Goal: Task Accomplishment & Management: Manage account settings

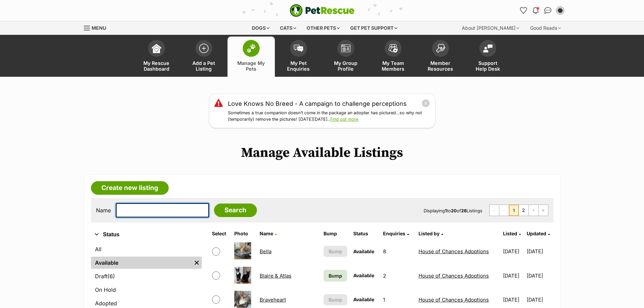
click at [166, 207] on input "text" at bounding box center [162, 210] width 93 height 14
type input "wil"
click at [214, 203] on input "Search" at bounding box center [235, 210] width 43 height 14
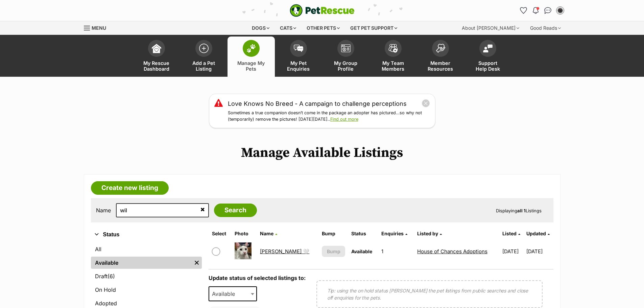
click at [272, 250] on link "[PERSON_NAME] 🤍" at bounding box center [284, 251] width 49 height 6
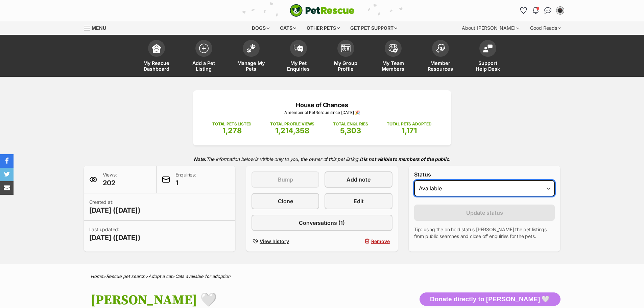
click at [457, 187] on select "Draft - not available as listing has enquires Available On hold Adopted" at bounding box center [484, 188] width 141 height 16
select select "rehomed"
click at [414, 180] on select "Draft - not available as listing has enquires Available On hold Adopted" at bounding box center [484, 188] width 141 height 16
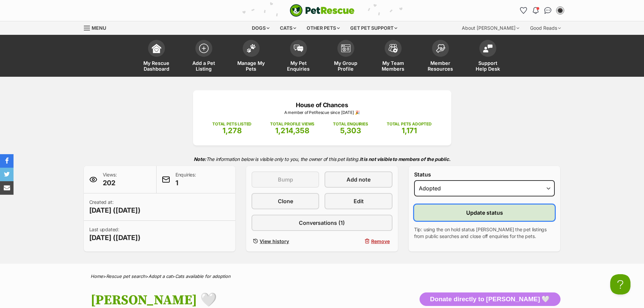
click at [476, 211] on span "Update status" at bounding box center [484, 213] width 37 height 8
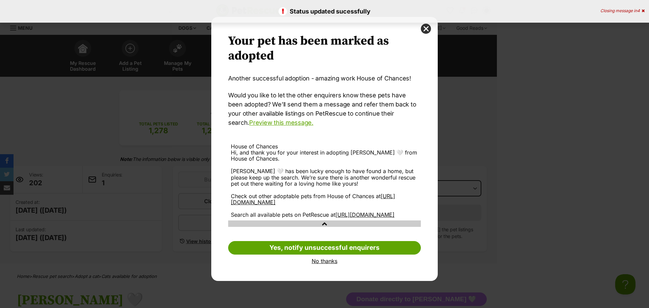
click at [324, 264] on link "No thanks" at bounding box center [324, 261] width 193 height 6
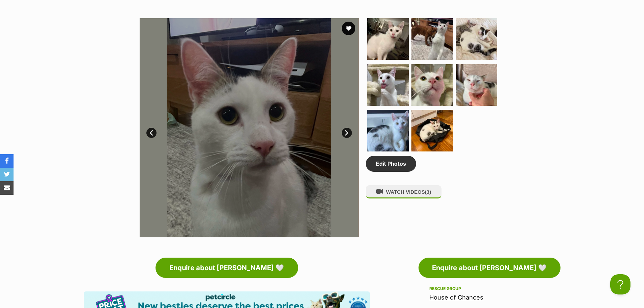
drag, startPoint x: 556, startPoint y: 38, endPoint x: 573, endPoint y: 46, distance: 18.9
click at [561, 42] on div "Adopted 1 of 9 images 1 of 9 images 1 of 9 images 1 of 9 images 1 of 9 images 1…" at bounding box center [322, 122] width 644 height 229
